Goal: Task Accomplishment & Management: Manage account settings

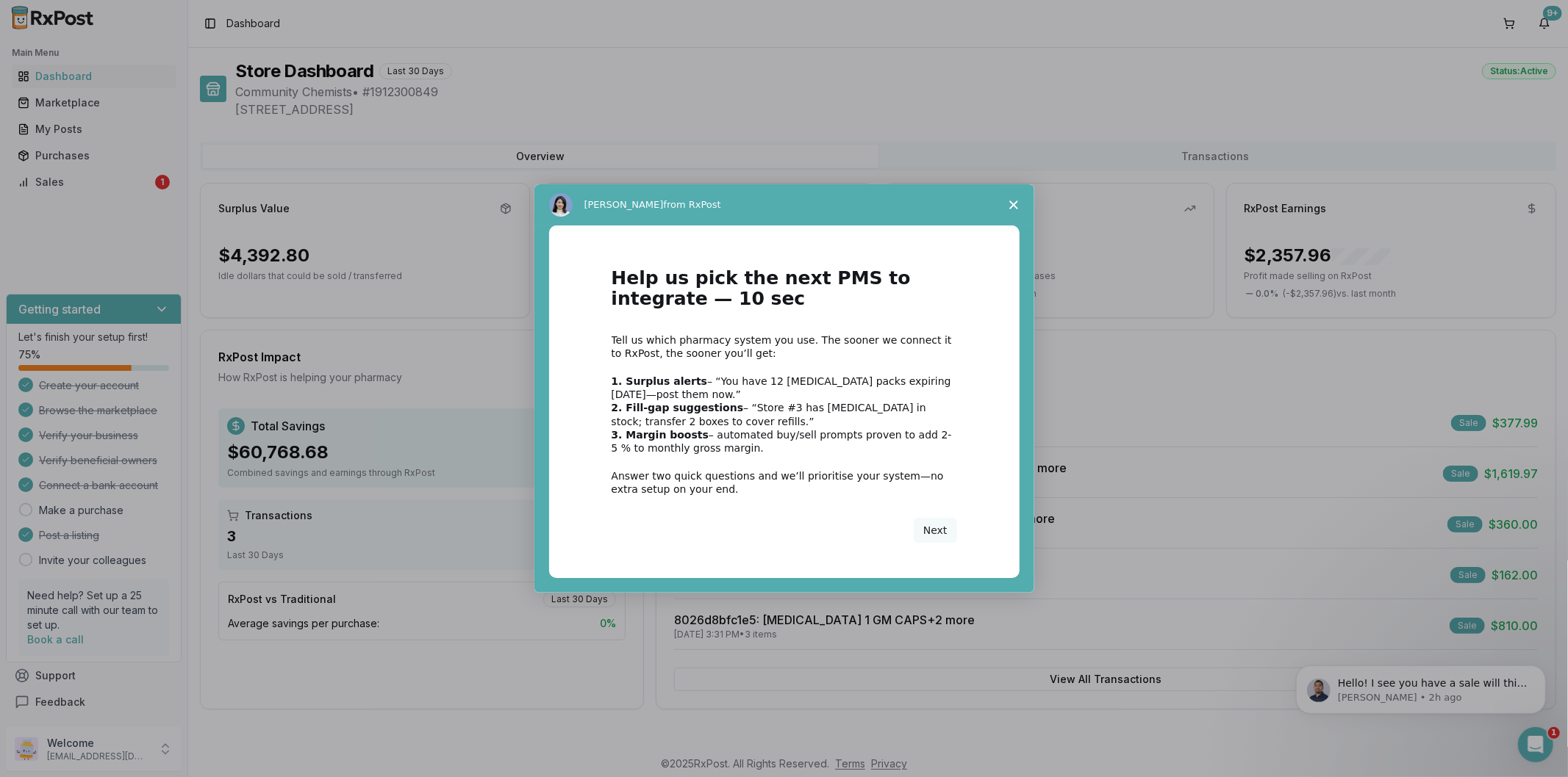
click at [1010, 206] on icon "Close survey" at bounding box center [1013, 205] width 9 height 9
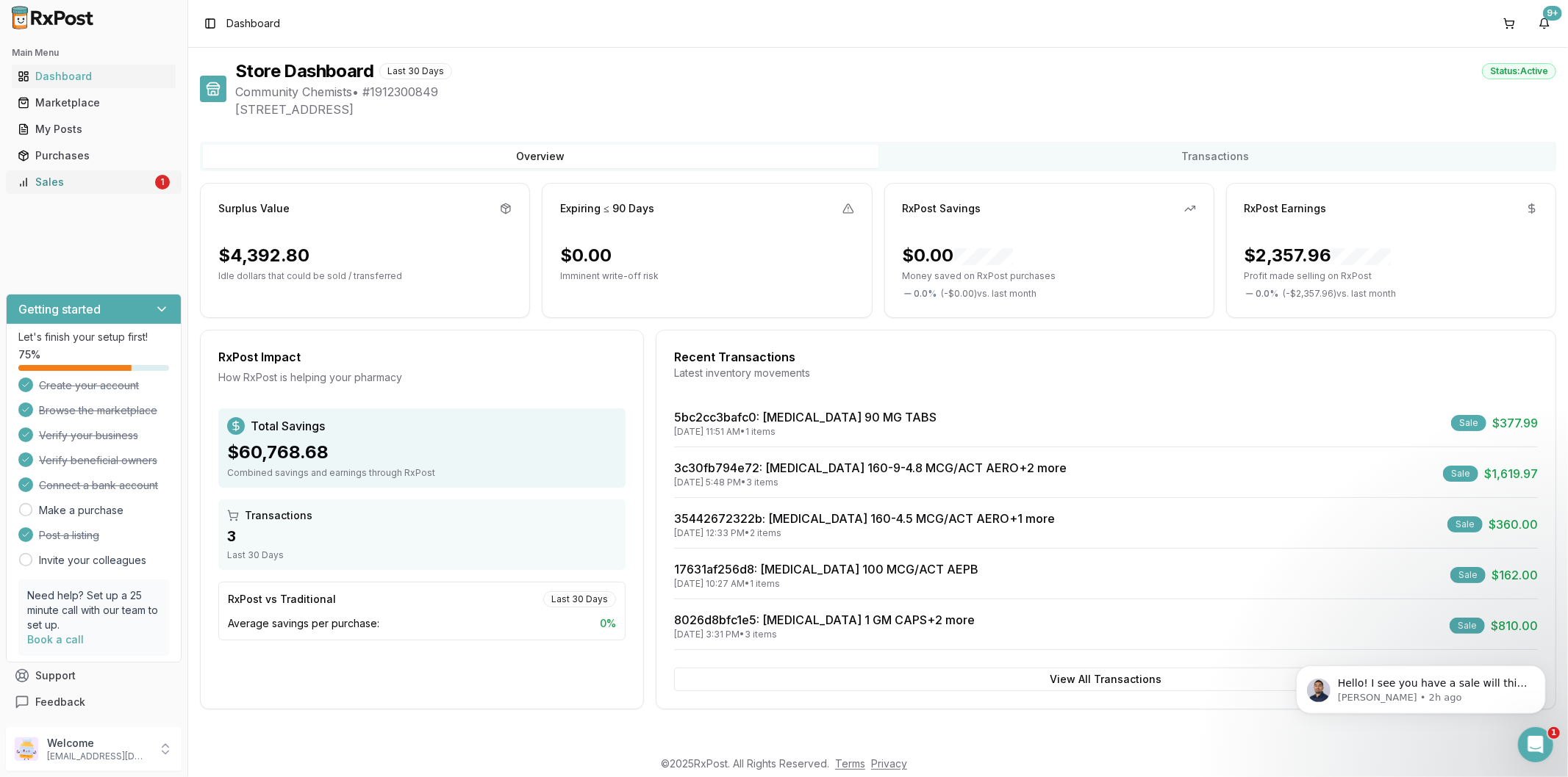
click at [67, 178] on div "Sales" at bounding box center [84, 182] width 134 height 15
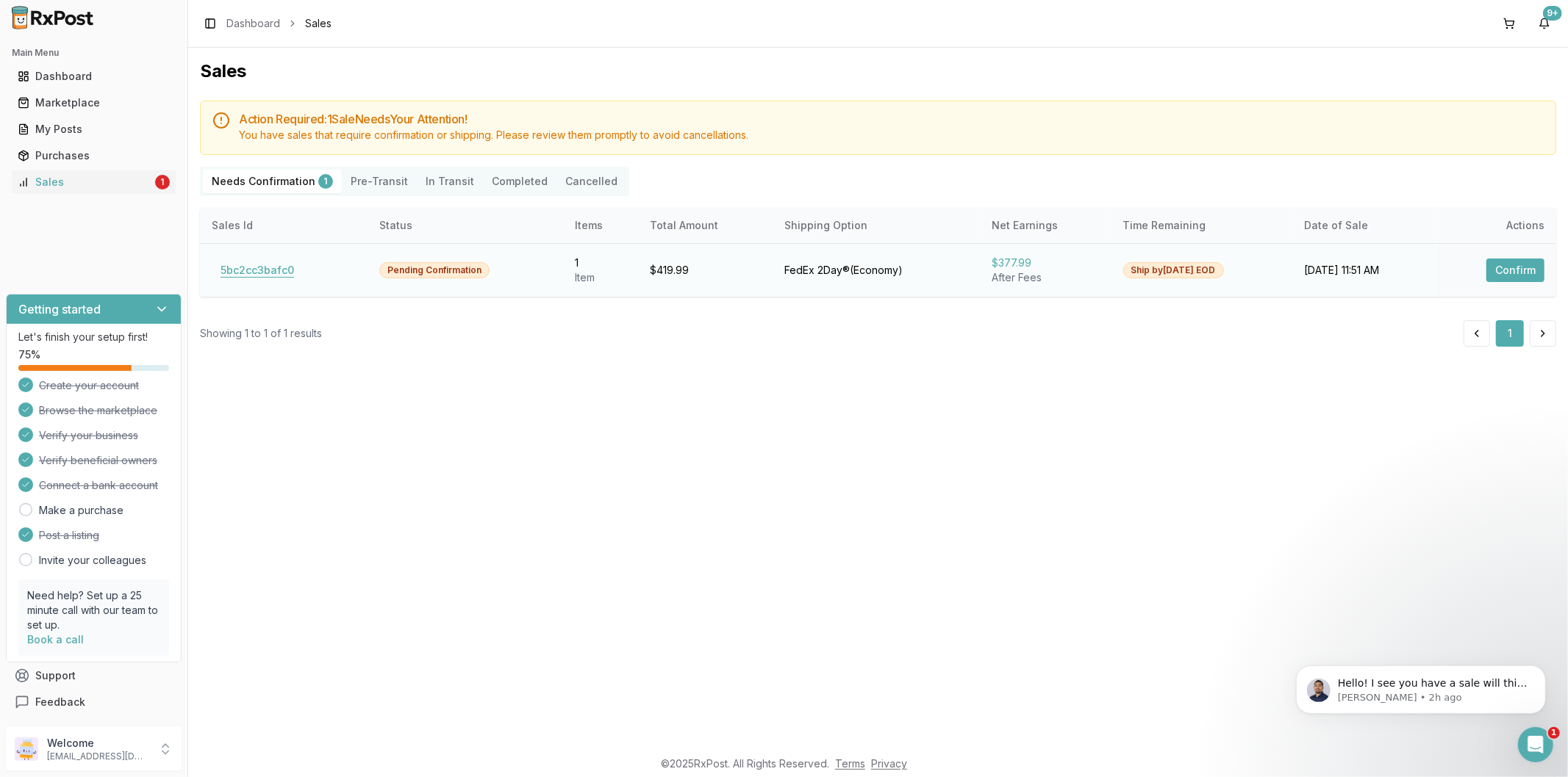
click at [252, 274] on button "5bc2cc3bafc0" at bounding box center [256, 270] width 91 height 23
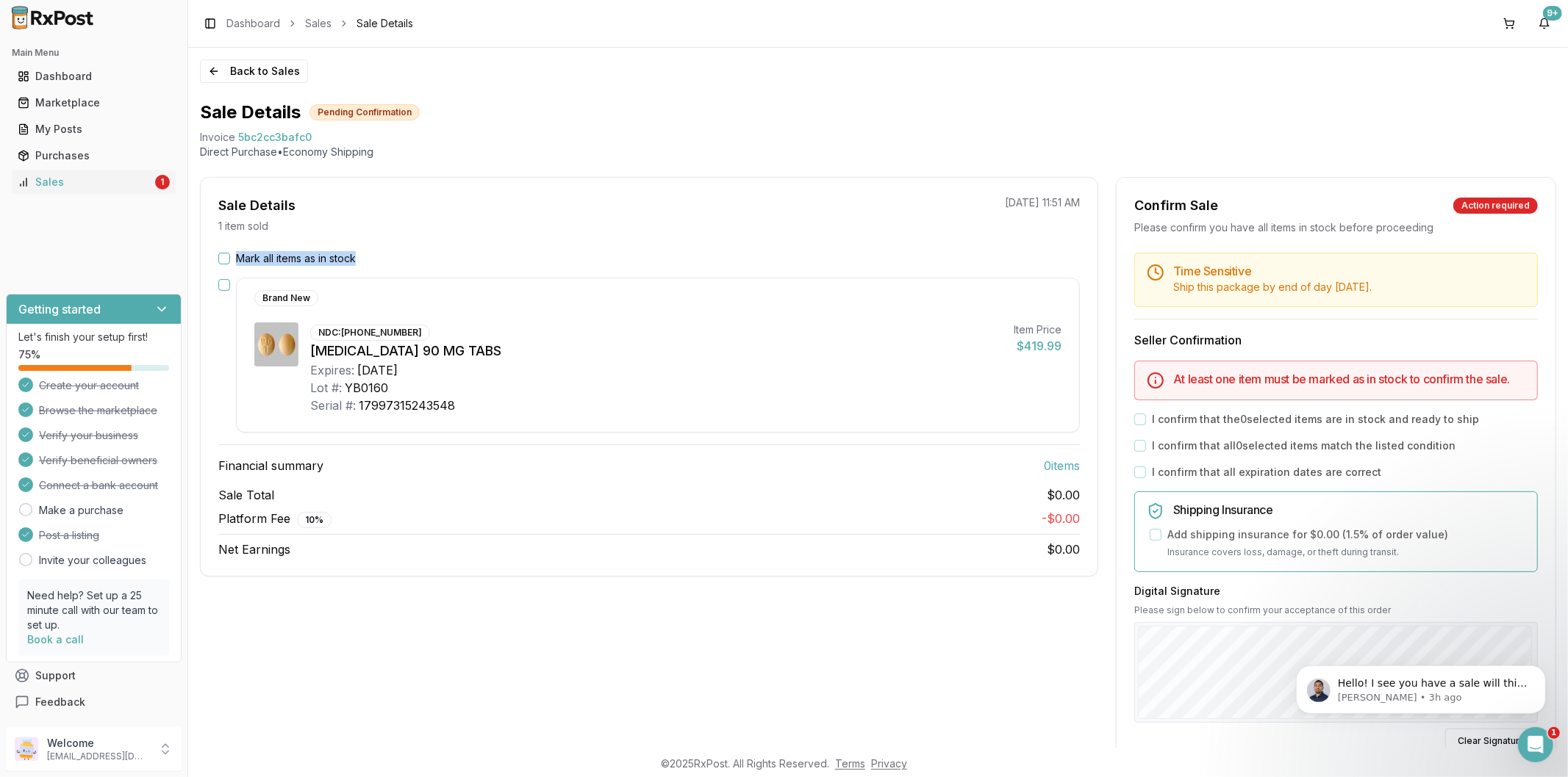
click at [225, 265] on div "Mark all items as in stock Brand New NDC: [PHONE_NUMBER] [MEDICAL_DATA] 90 MG T…" at bounding box center [649, 405] width 897 height 307
click at [224, 257] on button "Mark all items as in stock" at bounding box center [224, 258] width 12 height 12
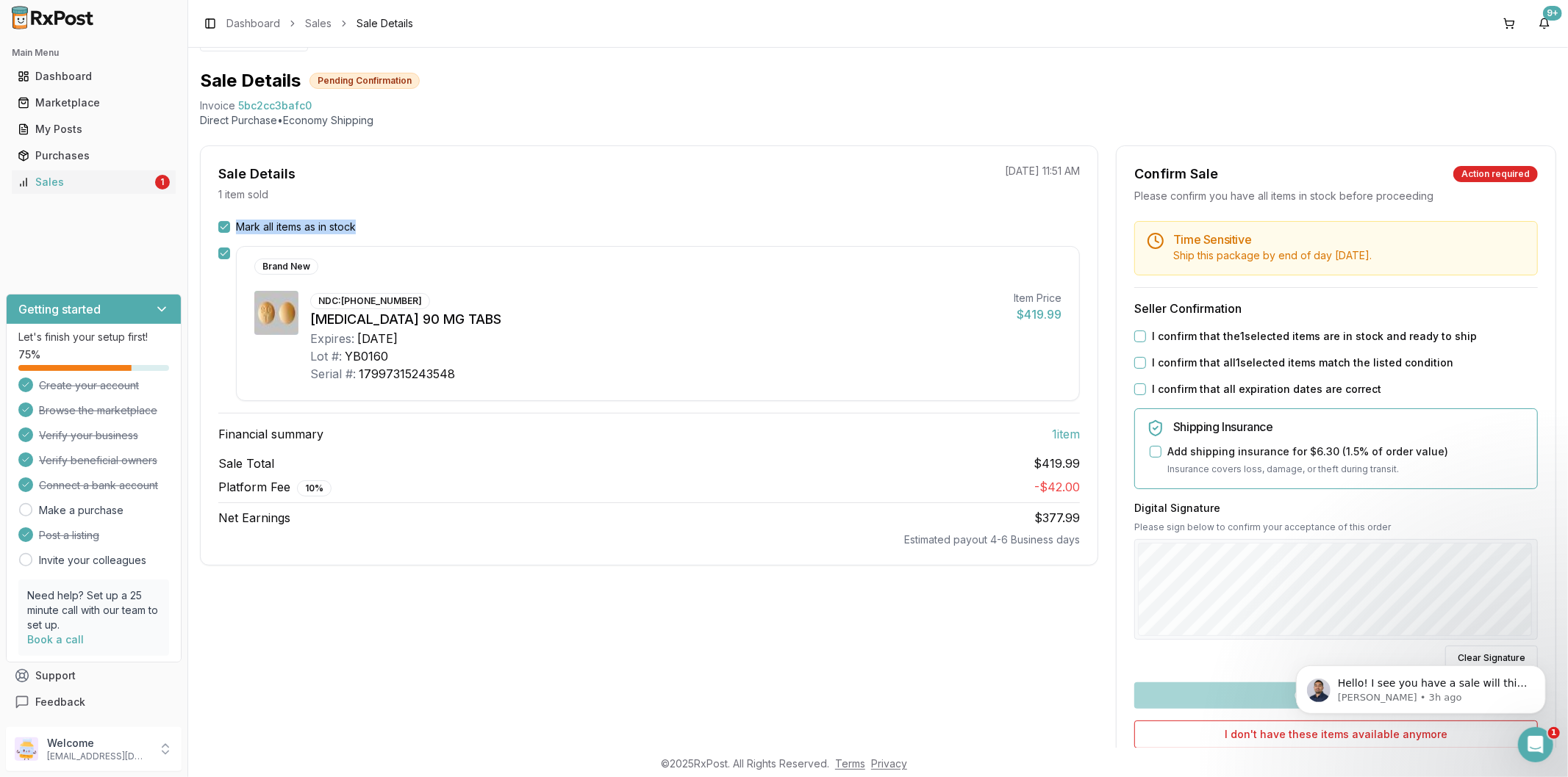
scroll to position [156, 0]
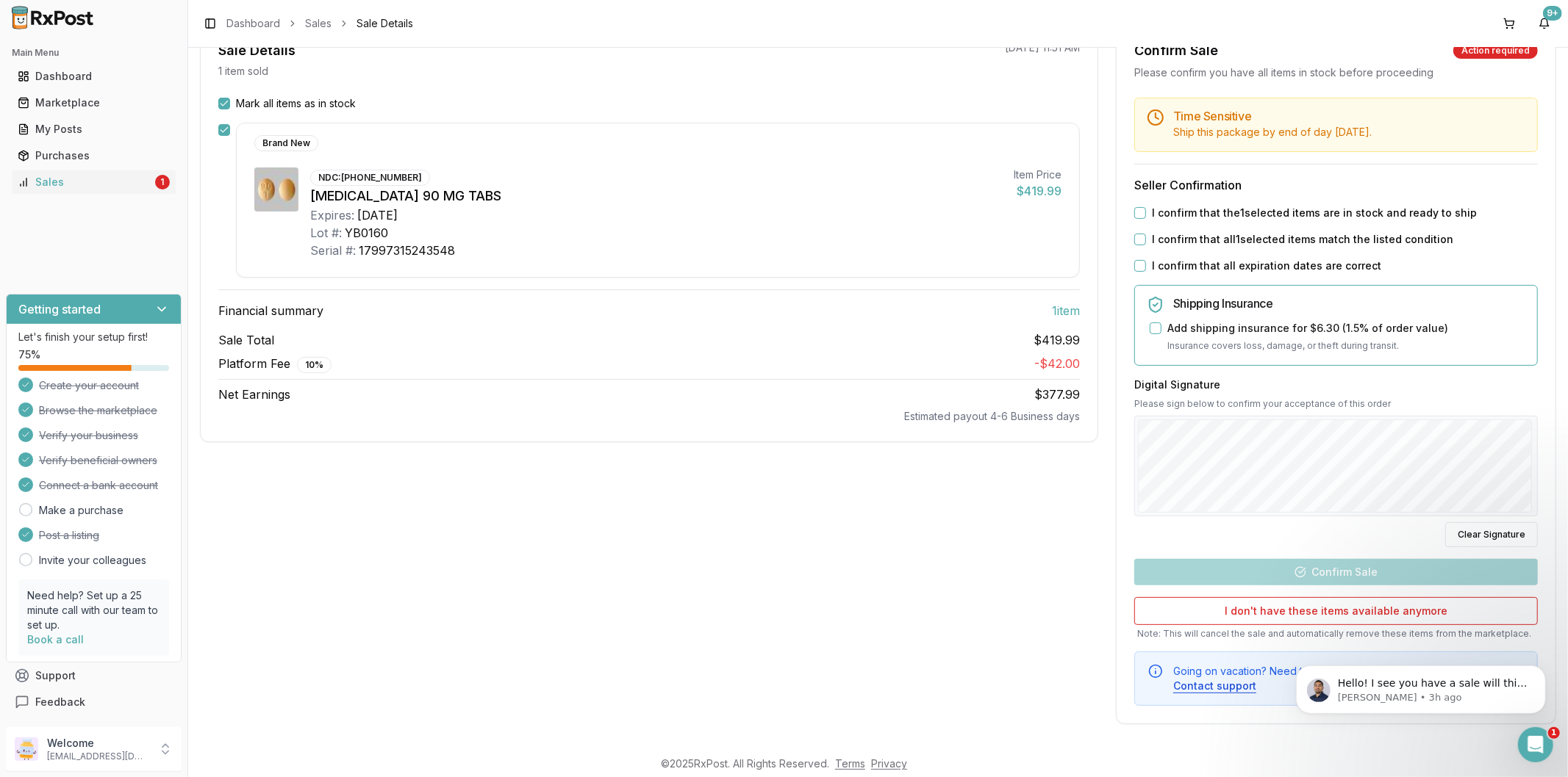
click at [1125, 211] on div "Time Sensitive Ship this package by end of day [DATE] . Seller Confirmation I c…" at bounding box center [1336, 402] width 438 height 609
click at [1141, 209] on div "I confirm that the 1 selected items are in stock and ready to ship" at bounding box center [1336, 212] width 403 height 15
click at [1141, 209] on button "I confirm that the 1 selected items are in stock and ready to ship" at bounding box center [1140, 213] width 12 height 12
click at [1137, 244] on button "I confirm that all 1 selected items match the listed condition" at bounding box center [1140, 240] width 12 height 12
click at [1134, 263] on button "I confirm that all expiration dates are correct" at bounding box center [1140, 266] width 12 height 12
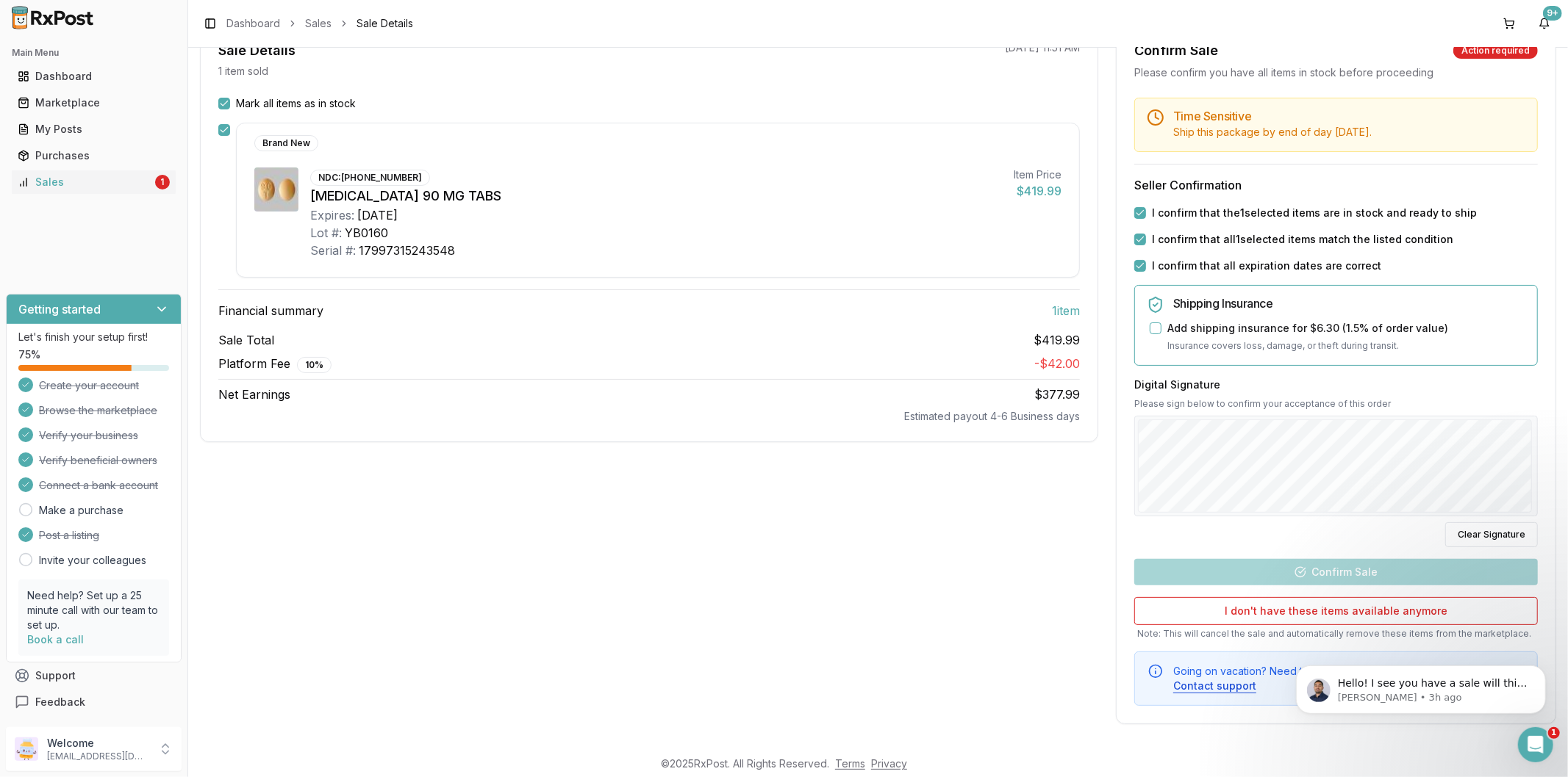
click at [1148, 519] on div "Digital Signature Please sign below to confirm your acceptance of this order Cl…" at bounding box center [1336, 463] width 403 height 170
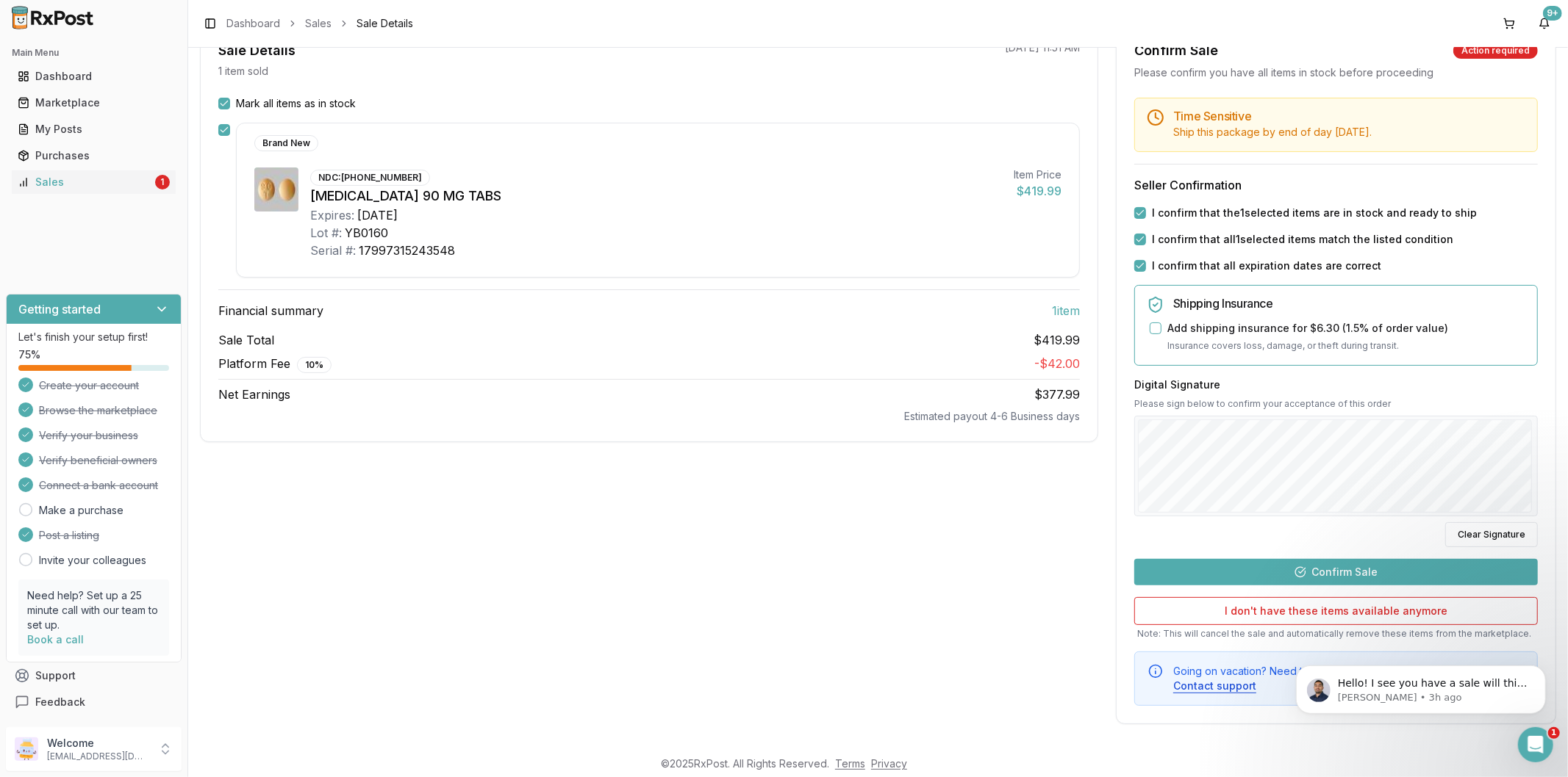
click at [1156, 532] on div "Digital Signature Please sign below to confirm your acceptance of this order Cl…" at bounding box center [1336, 463] width 403 height 170
click at [1453, 527] on button "Clear Signature" at bounding box center [1491, 535] width 93 height 25
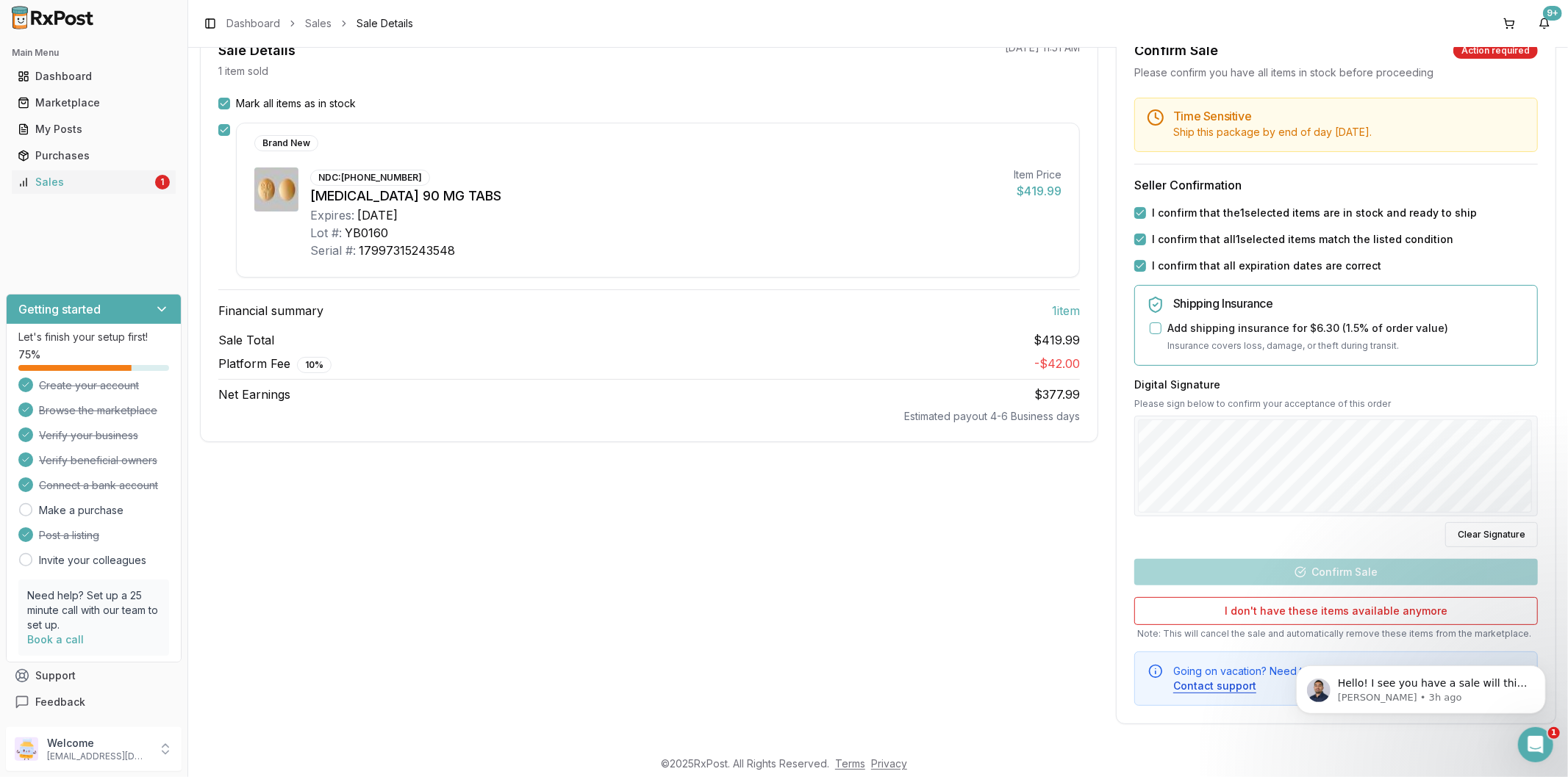
click at [1099, 569] on div "Sale Details 1 item sold [DATE] 11:51 AM Mark all items as in stock Brand New N…" at bounding box center [877, 374] width 1356 height 703
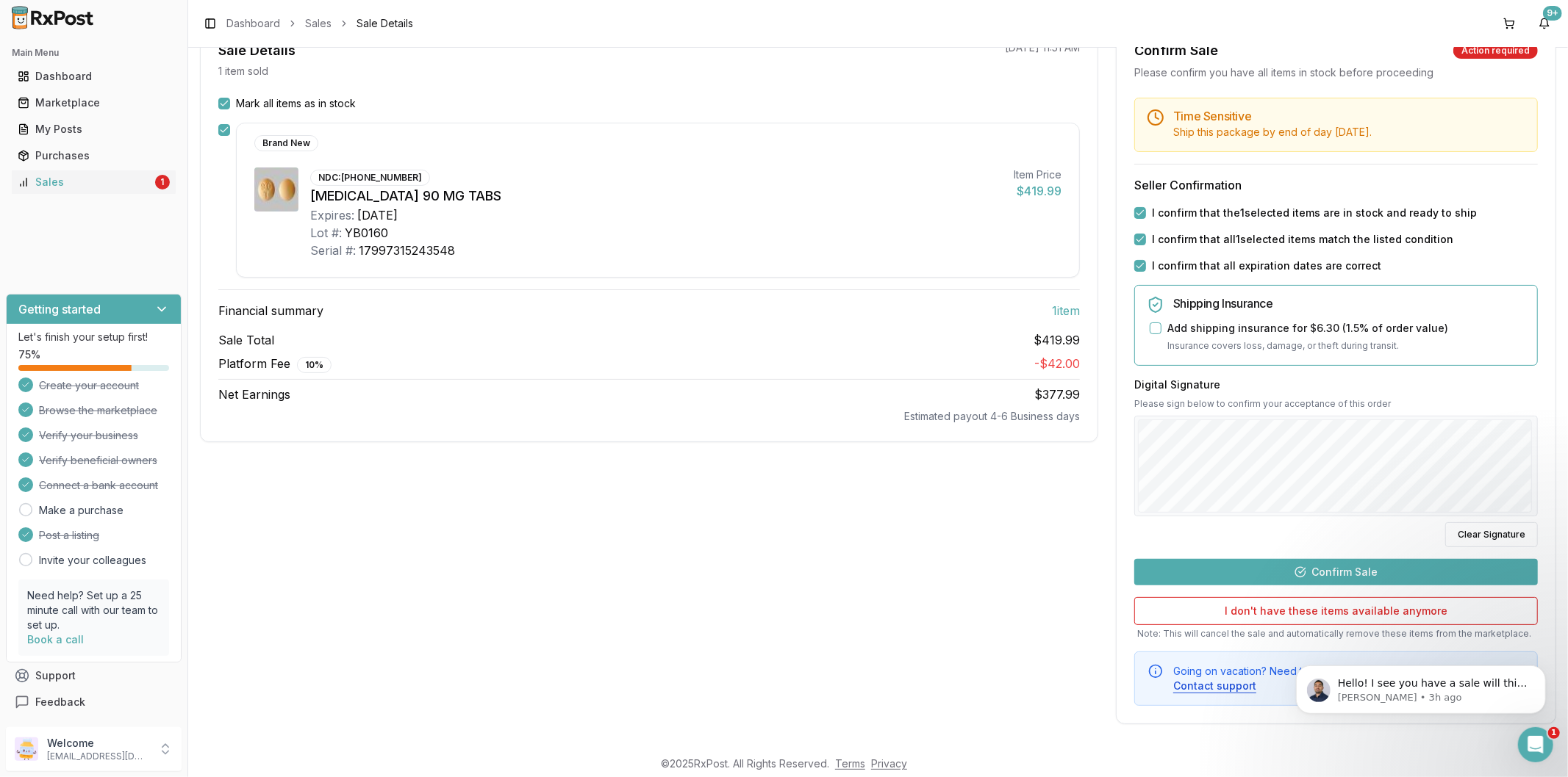
click at [1167, 556] on div "Time Sensitive Ship this package by end of day [DATE] . Seller Confirmation I c…" at bounding box center [1336, 402] width 438 height 609
click at [1202, 577] on div "Time Sensitive Ship this package by end of day [DATE] . Seller Confirmation I c…" at bounding box center [1336, 402] width 438 height 609
click at [1414, 559] on div "Time Sensitive Ship this package by end of day [DATE] . Seller Confirmation I c…" at bounding box center [1336, 402] width 438 height 609
click at [1345, 562] on button "Confirm Sale" at bounding box center [1336, 571] width 403 height 26
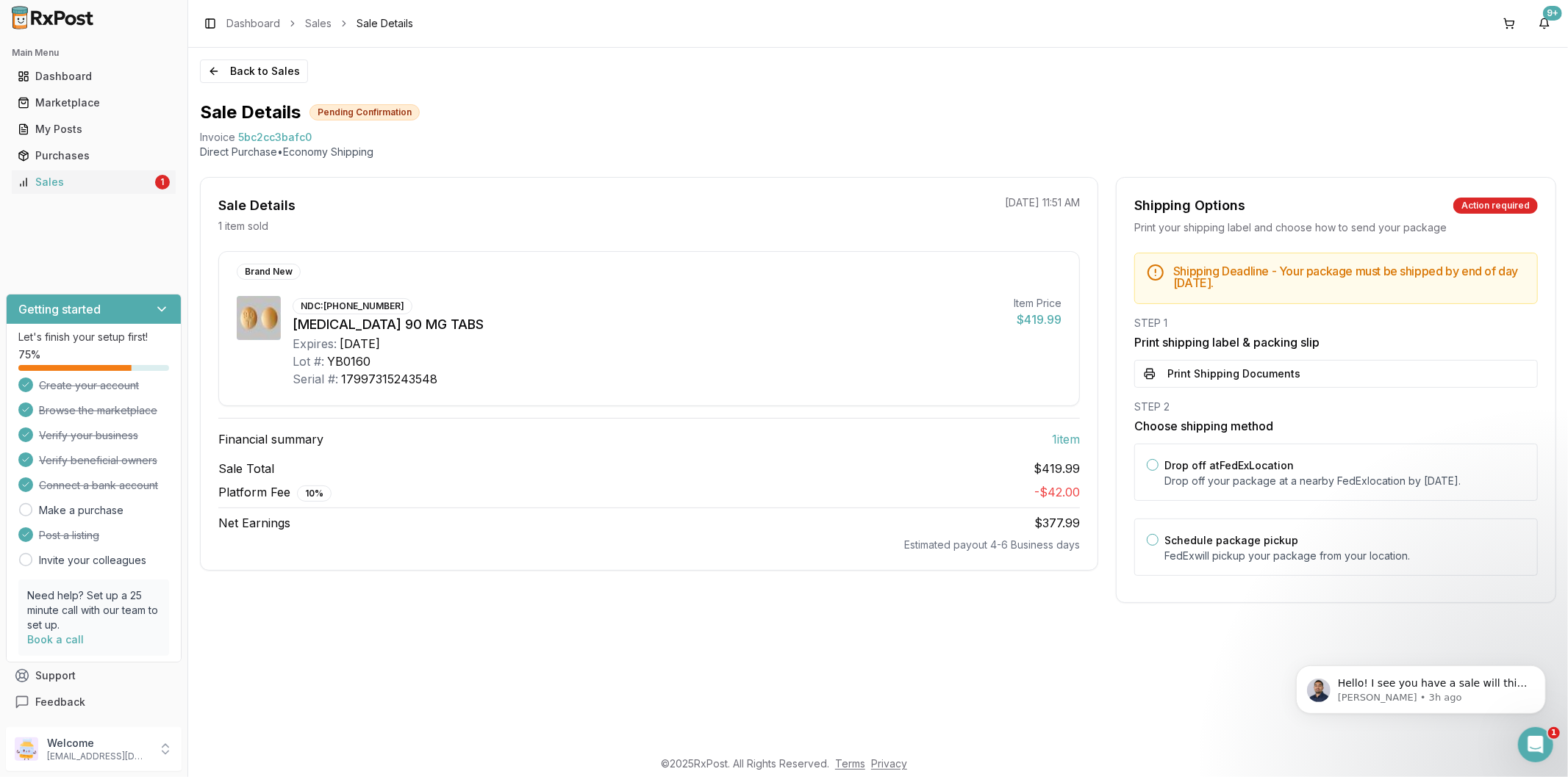
scroll to position [0, 0]
drag, startPoint x: 1288, startPoint y: 377, endPoint x: 1298, endPoint y: 343, distance: 35.4
click at [1298, 343] on div "STEP 1 Print shipping label & packing slip Print Shipping Documents" at bounding box center [1336, 352] width 403 height 72
click at [1235, 479] on p "Drop off your package at a nearby [GEOGRAPHIC_DATA] location by [DATE] ." at bounding box center [1344, 480] width 361 height 15
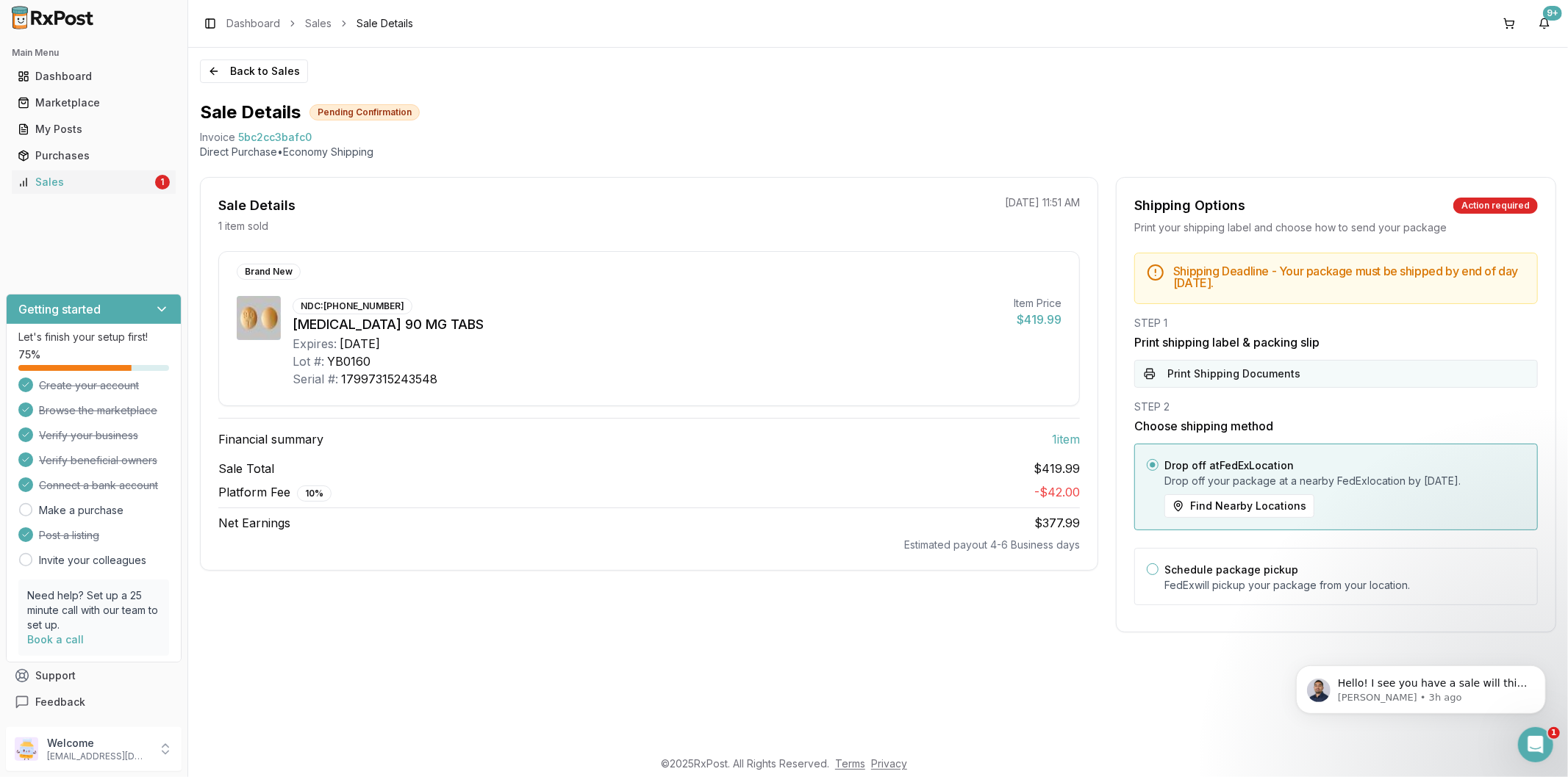
click at [1269, 377] on button "Print Shipping Documents" at bounding box center [1336, 374] width 403 height 28
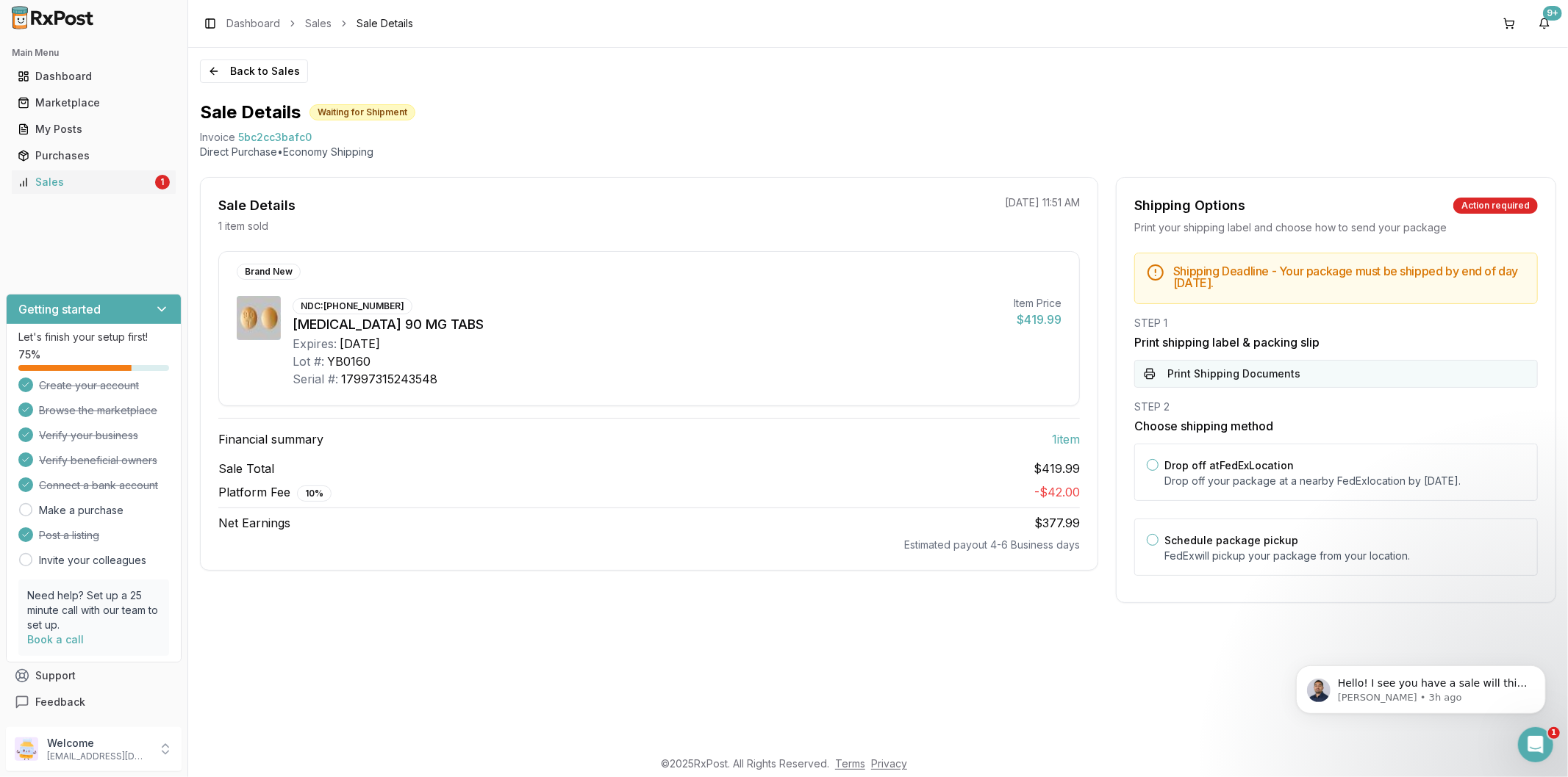
click at [1263, 370] on button "Print Shipping Documents" at bounding box center [1336, 374] width 403 height 28
